Goal: Task Accomplishment & Management: Use online tool/utility

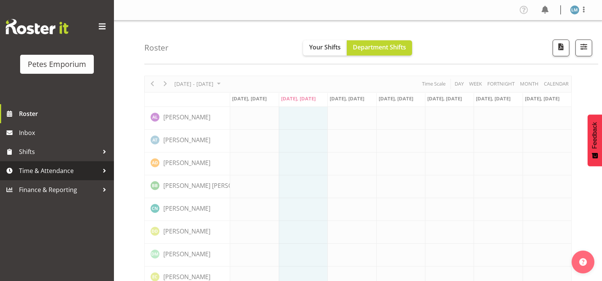
click at [73, 172] on span "Time & Attendance" at bounding box center [59, 170] width 80 height 11
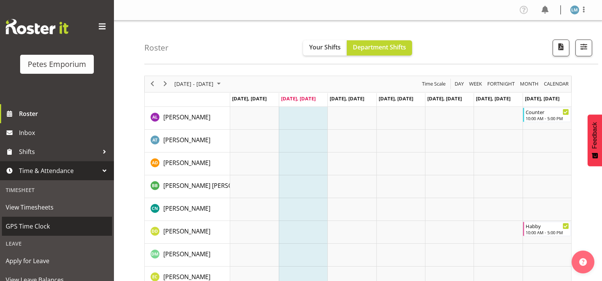
click at [57, 227] on span "GPS Time Clock" at bounding box center [57, 225] width 102 height 11
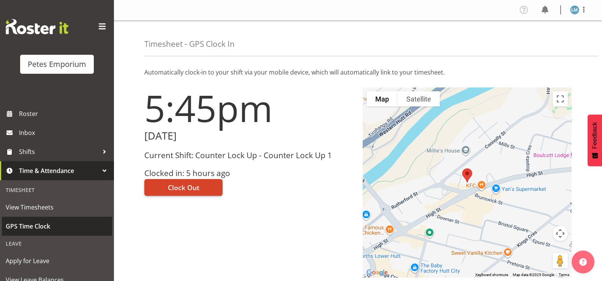
click at [179, 188] on span "Clock Out" at bounding box center [184, 187] width 32 height 10
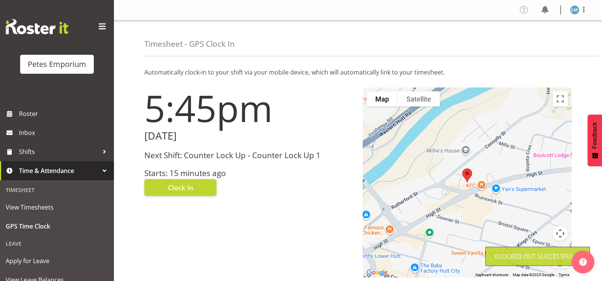
click at [575, 8] on img at bounding box center [574, 9] width 9 height 9
click at [539, 40] on link "Log Out" at bounding box center [551, 40] width 73 height 14
